Goal: Communication & Community: Answer question/provide support

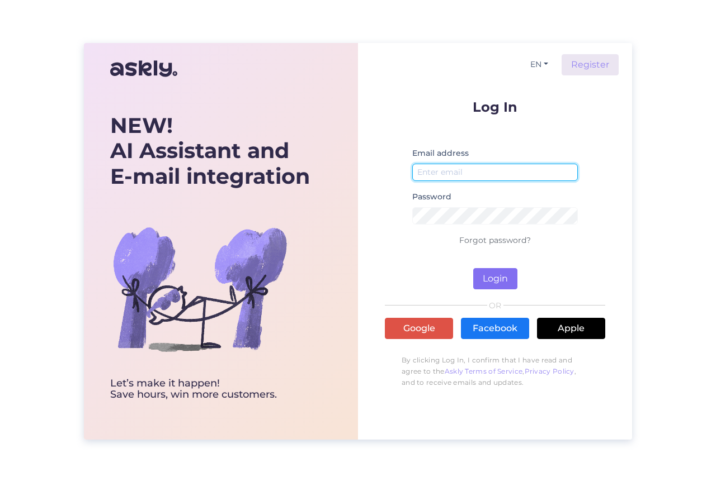
type input "[EMAIL_ADDRESS][DOMAIN_NAME]"
click at [509, 281] on button "Login" at bounding box center [495, 278] width 44 height 21
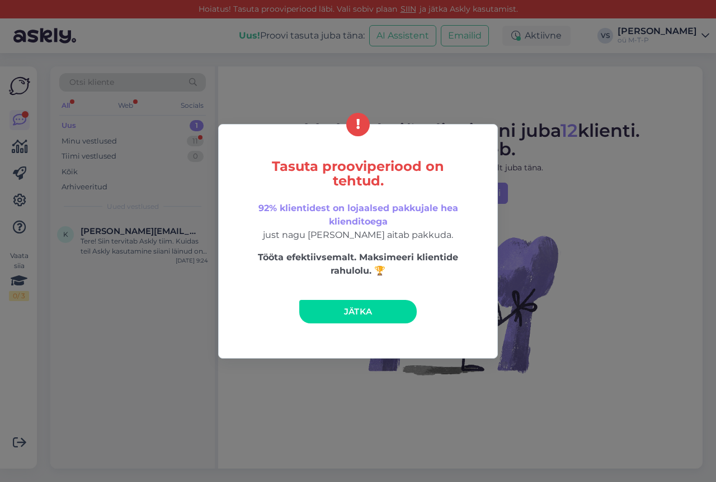
click at [360, 312] on span "Jätka" at bounding box center [358, 311] width 29 height 11
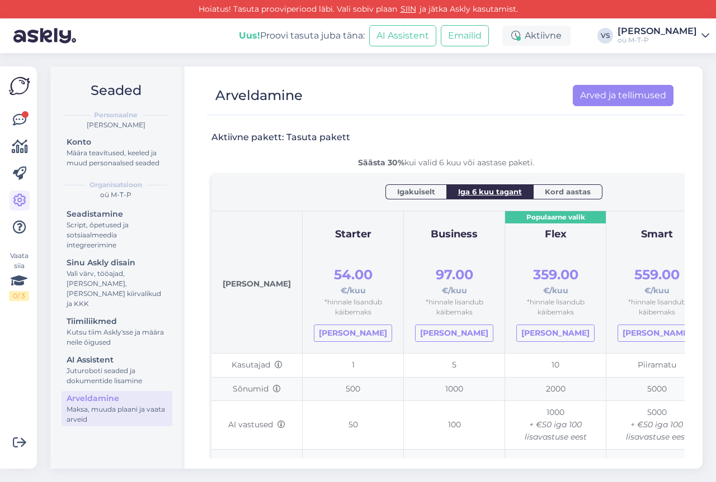
click at [397, 191] on span "Igakuiselt" at bounding box center [416, 191] width 38 height 11
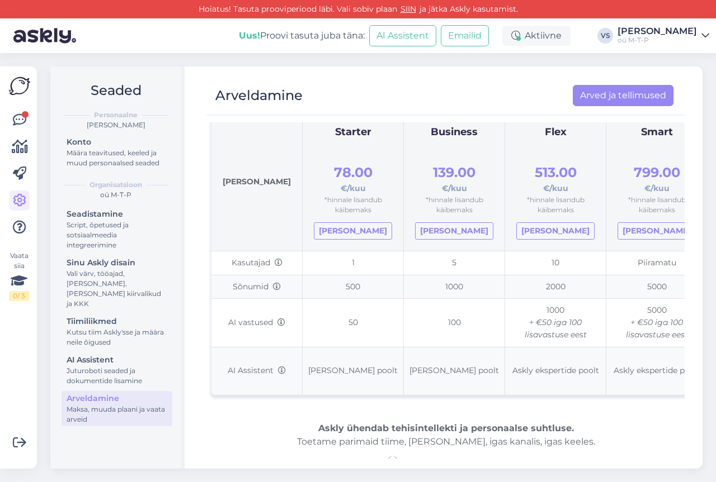
scroll to position [112, 0]
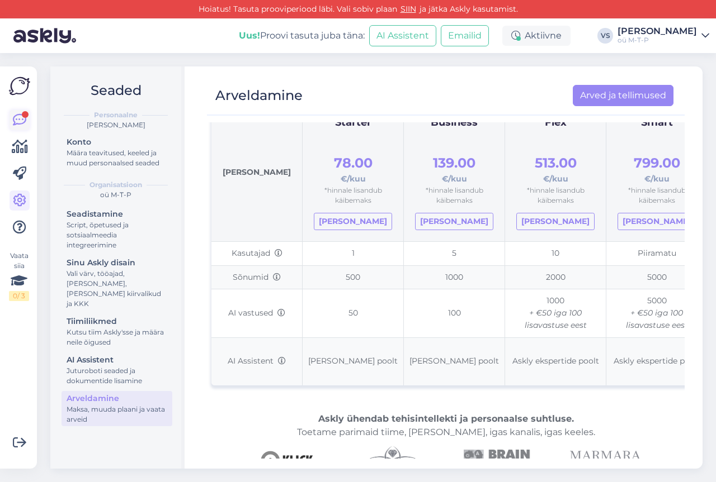
click at [20, 114] on icon at bounding box center [19, 119] width 13 height 13
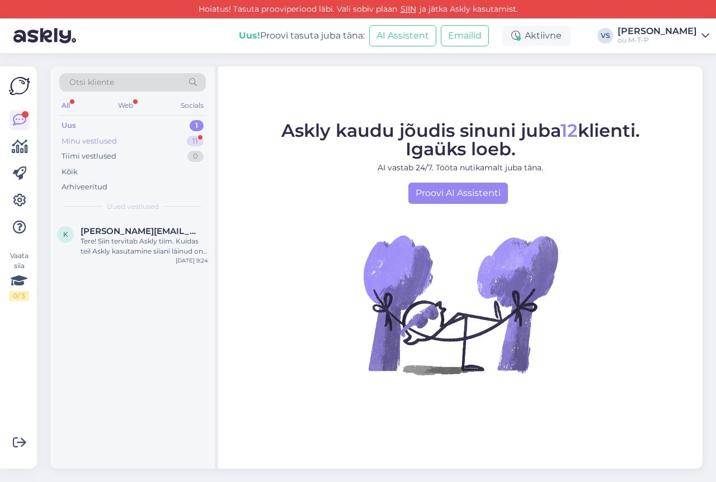
click at [96, 145] on div "Minu vestlused" at bounding box center [88, 141] width 55 height 11
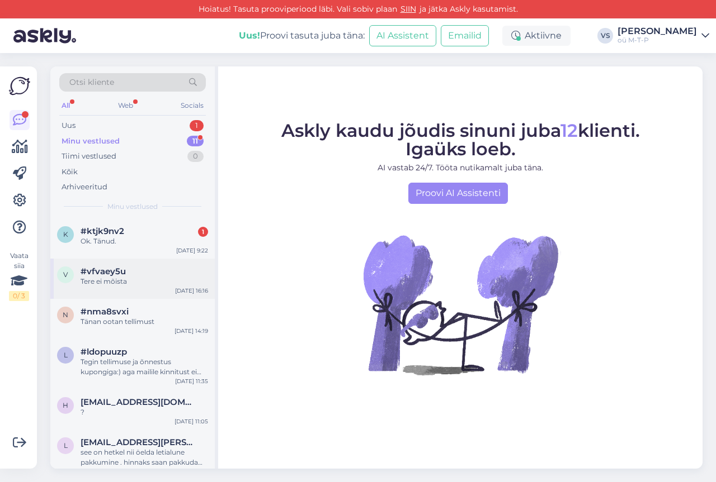
click at [112, 278] on div "Tere ei mõista" at bounding box center [143, 282] width 127 height 10
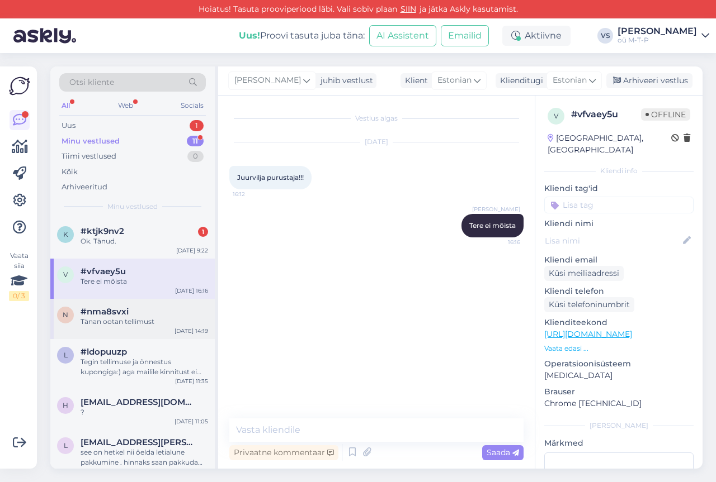
click at [106, 318] on div "Tänan ootan tellimust" at bounding box center [143, 322] width 127 height 10
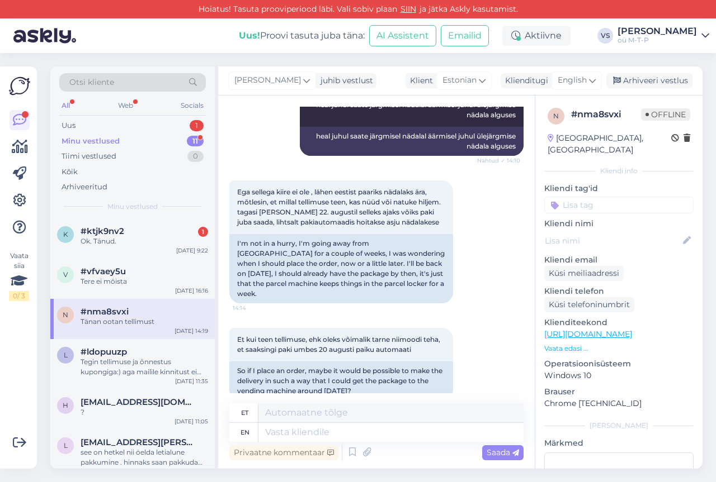
scroll to position [506, 0]
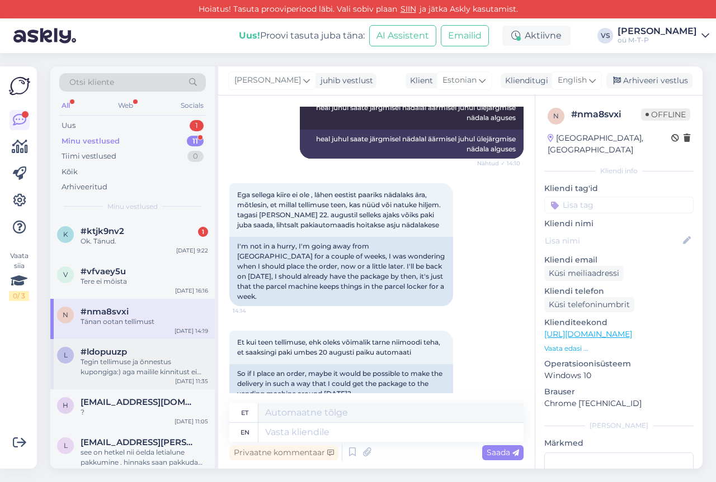
click at [119, 364] on div "Tegin tellimuse ja õnnestus kupongiga:) aga mailile kinnitust ei tulnud, [EMAIL…" at bounding box center [143, 367] width 127 height 20
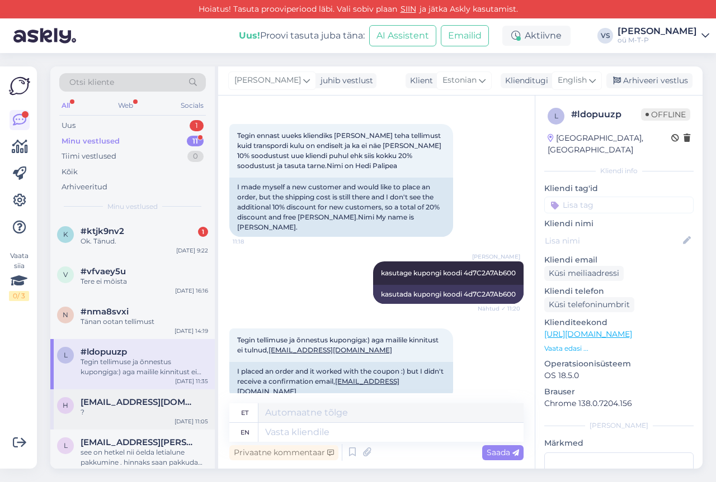
click at [116, 402] on span "[EMAIL_ADDRESS][DOMAIN_NAME]" at bounding box center [138, 402] width 116 height 10
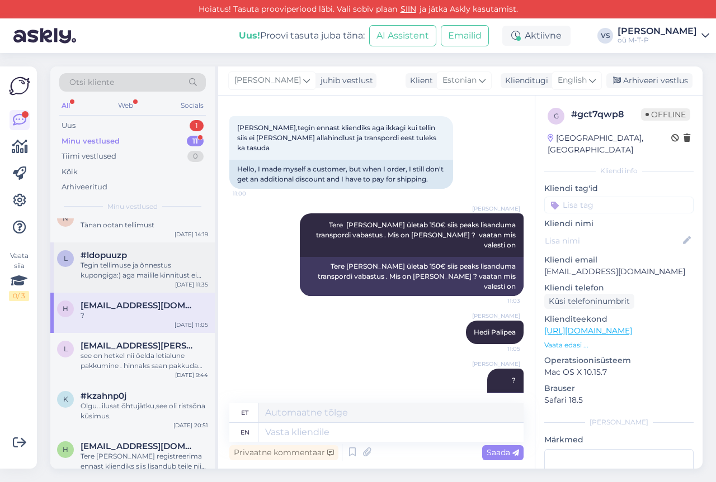
scroll to position [112, 0]
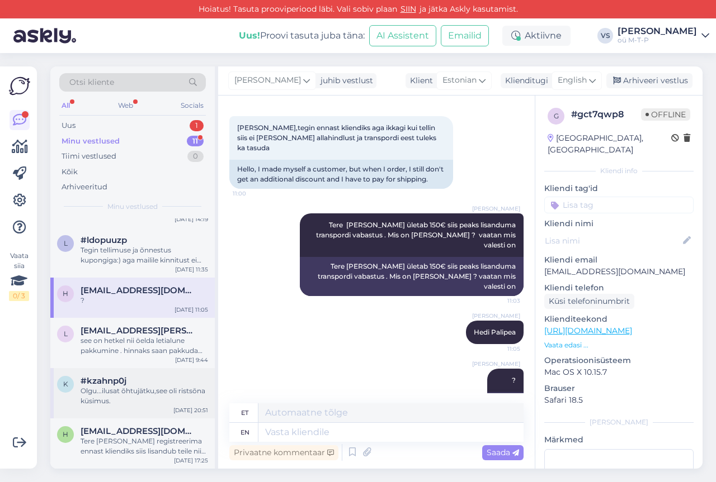
click at [132, 390] on div "Olgu...ilusat õhtujätku,see oli ristsõna küsimus." at bounding box center [143, 396] width 127 height 20
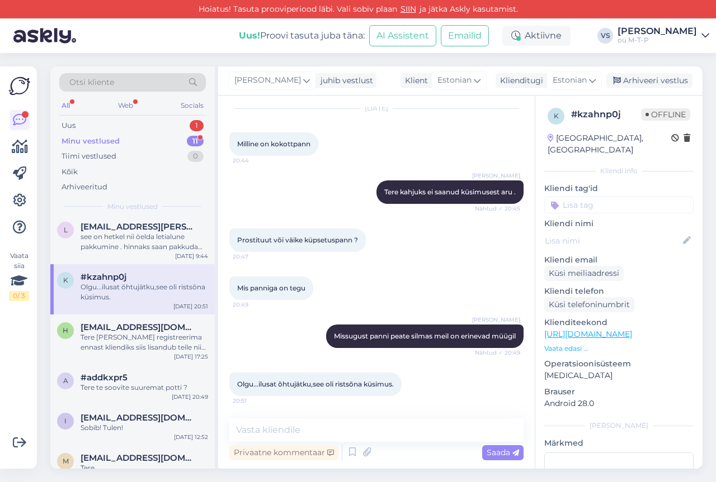
scroll to position [224, 0]
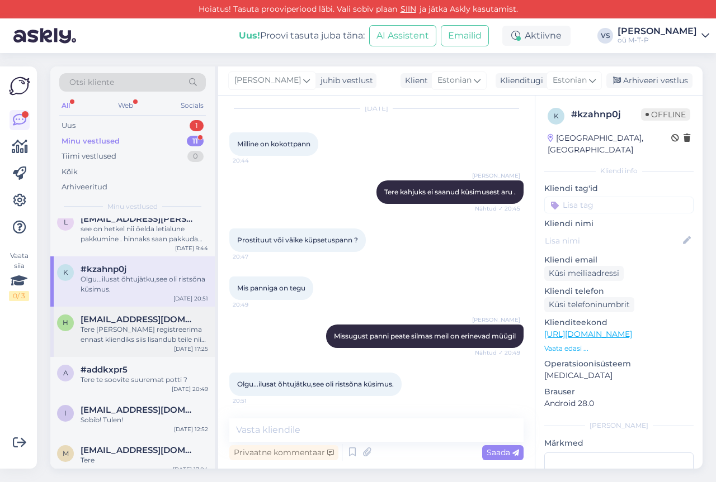
click at [115, 334] on div "Tere [PERSON_NAME] registreerima ennast kliendiks siis lisandub teile nii [PERS…" at bounding box center [143, 335] width 127 height 20
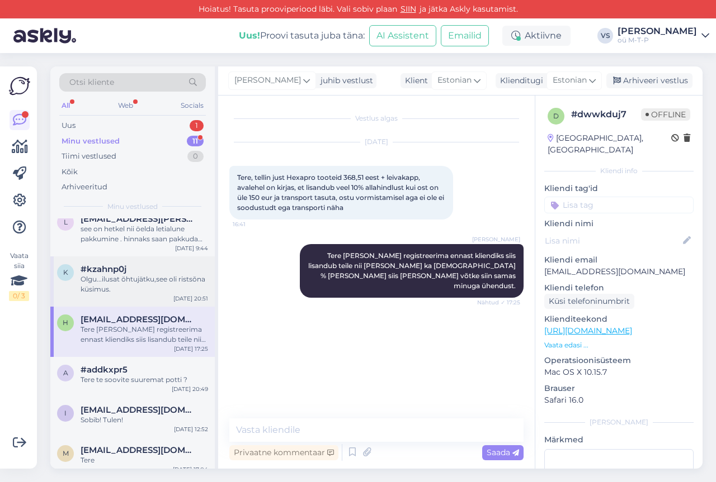
scroll to position [232, 0]
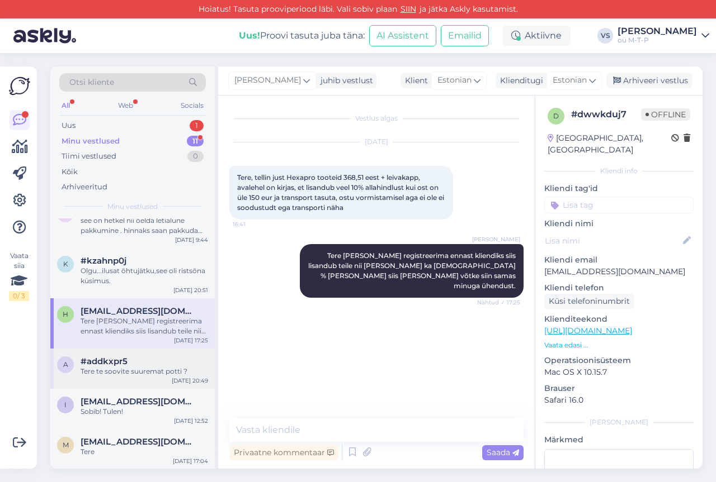
click at [120, 367] on div "Tere te soovite suuremat potti ?" at bounding box center [143, 372] width 127 height 10
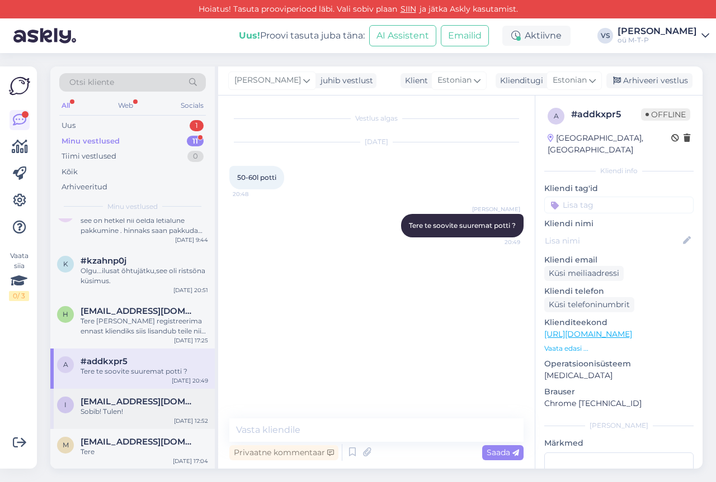
click at [106, 407] on div "Sobib! Tulen!" at bounding box center [143, 412] width 127 height 10
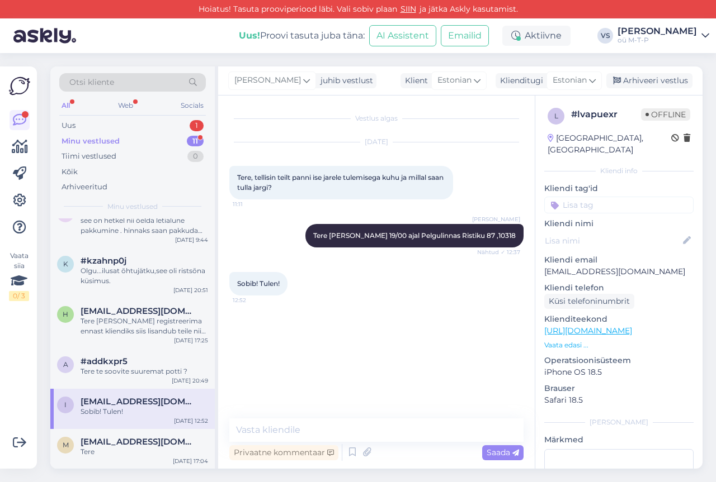
click at [114, 407] on div "Sobib! Tulen!" at bounding box center [143, 412] width 127 height 10
click at [115, 446] on span "[EMAIL_ADDRESS][DOMAIN_NAME]" at bounding box center [138, 442] width 116 height 10
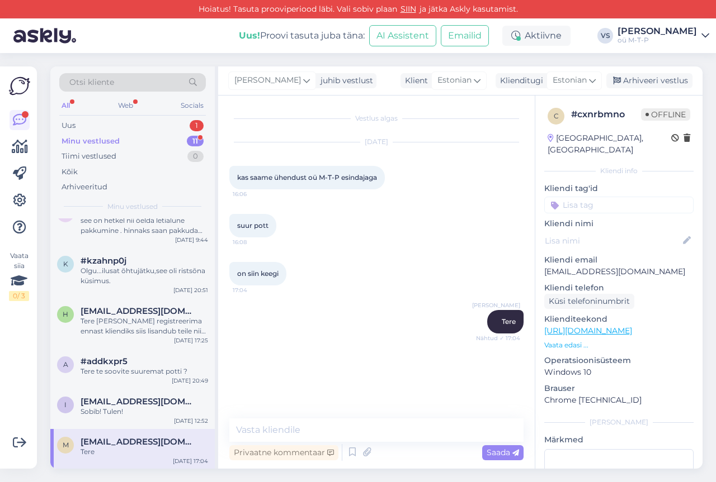
click at [34, 39] on img at bounding box center [44, 35] width 63 height 35
